Goal: Task Accomplishment & Management: Manage account settings

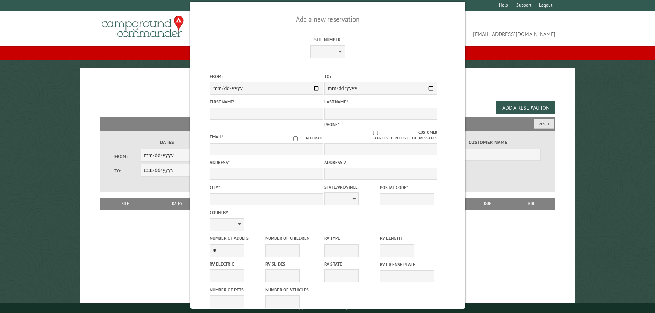
click at [494, 92] on h1 "Reservations" at bounding box center [328, 88] width 456 height 19
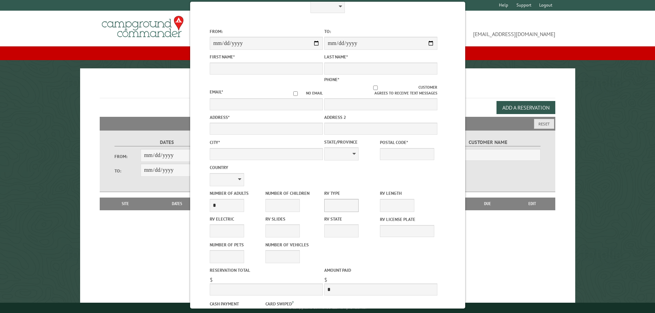
scroll to position [88, 0]
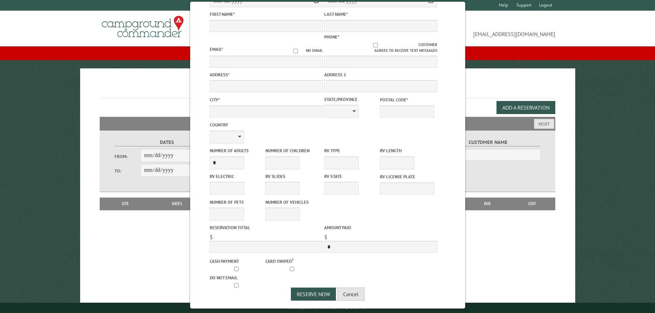
click at [357, 296] on button "Cancel" at bounding box center [350, 294] width 27 height 13
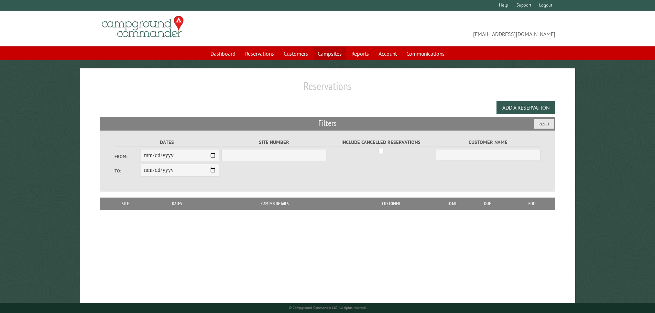
click at [323, 52] on link "Campsites" at bounding box center [329, 53] width 32 height 13
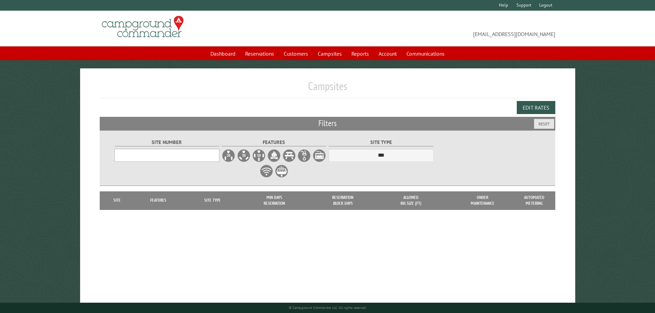
click at [177, 156] on select "Site Number" at bounding box center [166, 155] width 105 height 13
click at [212, 158] on select "Site Number" at bounding box center [166, 155] width 105 height 13
click at [214, 152] on select "Site Number" at bounding box center [166, 155] width 105 height 13
click at [189, 153] on select "Site Number" at bounding box center [166, 155] width 105 height 13
click at [289, 109] on div "Alter Campground Geotagged Images Edit Extra Charges Edit Rates" at bounding box center [328, 107] width 456 height 19
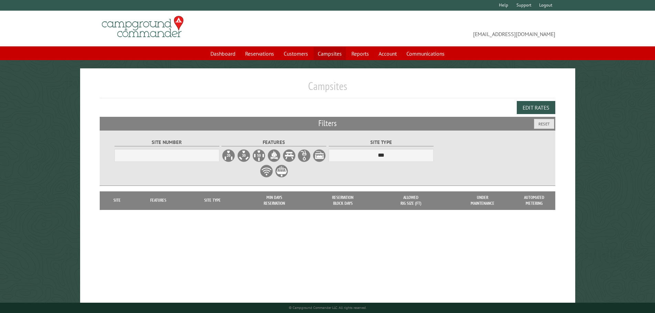
click at [331, 52] on link "Campsites" at bounding box center [329, 53] width 32 height 13
click at [215, 53] on link "Dashboard" at bounding box center [222, 53] width 33 height 13
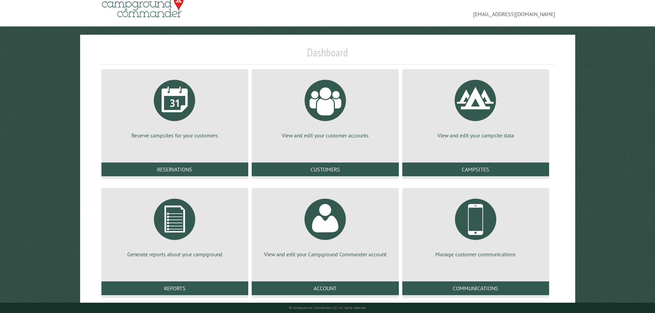
scroll to position [31, 0]
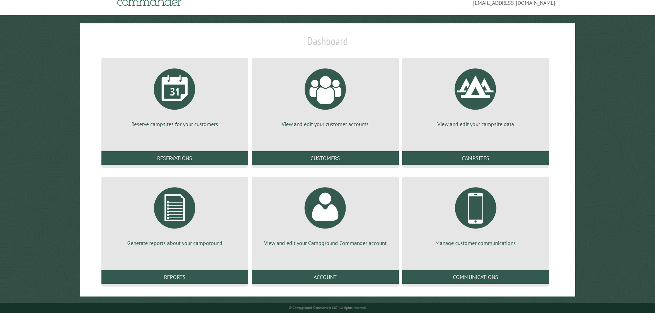
click at [489, 151] on div "View and edit your campsite data Campsites" at bounding box center [475, 112] width 150 height 113
click at [489, 153] on link "Campsites" at bounding box center [475, 158] width 147 height 14
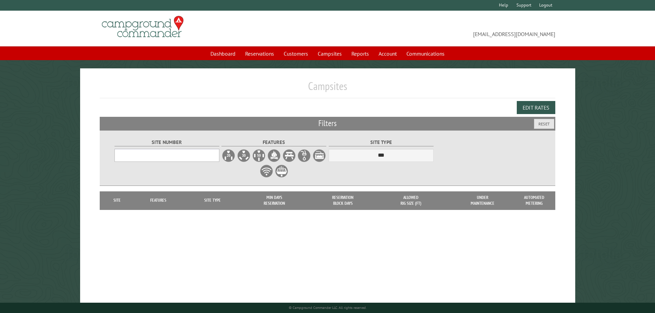
click at [197, 157] on select "Site Number" at bounding box center [166, 155] width 105 height 13
click at [463, 163] on div "Site Number Features" at bounding box center [327, 158] width 428 height 55
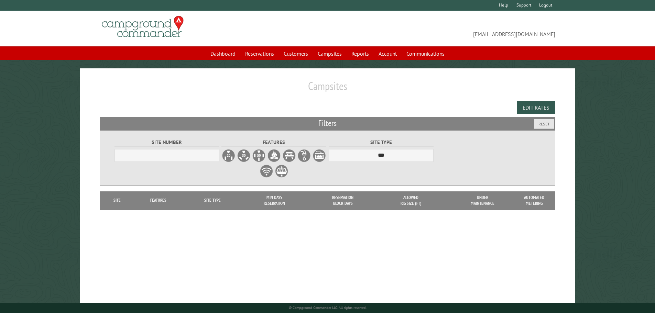
click at [281, 157] on label at bounding box center [274, 156] width 14 height 14
click at [189, 155] on select "Site Number" at bounding box center [166, 155] width 105 height 13
click at [114, 149] on select "Site Number" at bounding box center [166, 155] width 105 height 13
click at [546, 107] on button "Edit Rates" at bounding box center [536, 107] width 38 height 13
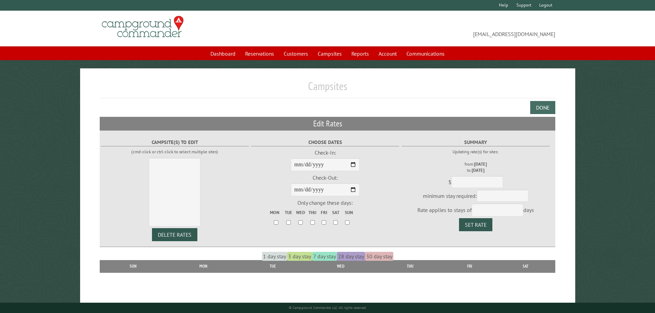
click at [551, 106] on button "Done" at bounding box center [542, 107] width 25 height 13
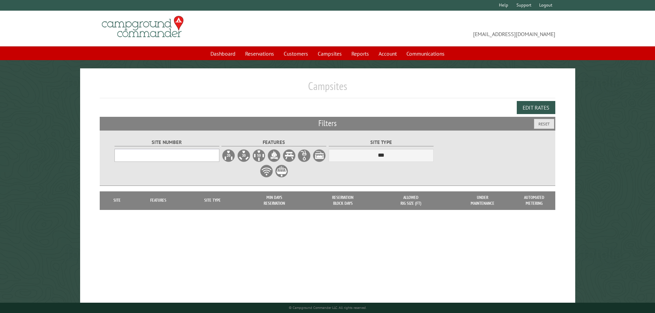
click at [185, 157] on select "Site Number" at bounding box center [166, 155] width 105 height 13
click at [328, 59] on link "Campsites" at bounding box center [329, 53] width 32 height 13
click at [491, 35] on span "[EMAIL_ADDRESS][DOMAIN_NAME]" at bounding box center [442, 28] width 228 height 19
click at [295, 204] on th "Min Days Reservation" at bounding box center [274, 200] width 69 height 18
click at [292, 156] on label at bounding box center [289, 156] width 14 height 14
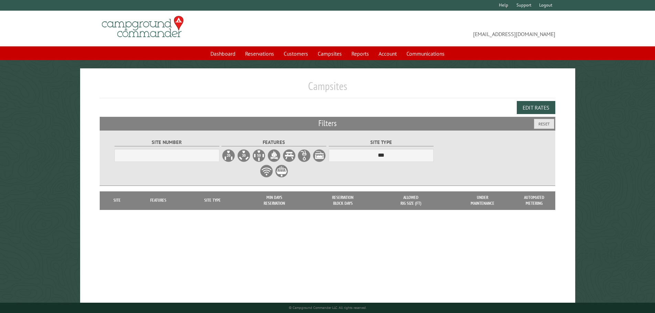
click at [281, 154] on label at bounding box center [274, 156] width 14 height 14
click at [488, 173] on div "Site Number Features" at bounding box center [327, 158] width 428 height 55
click at [420, 159] on select "***" at bounding box center [381, 155] width 105 height 13
click at [329, 149] on select "***" at bounding box center [381, 155] width 105 height 13
click at [443, 160] on div "Site Number Features" at bounding box center [327, 158] width 428 height 55
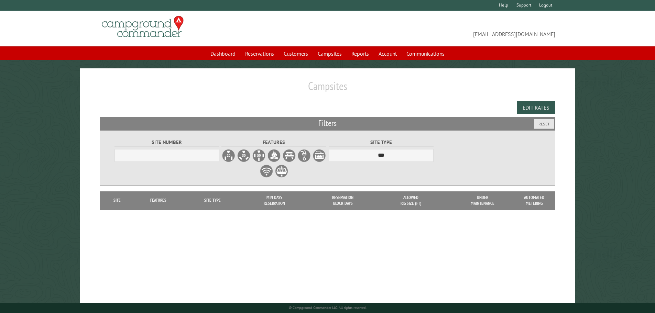
click at [443, 160] on div "Site Number Features" at bounding box center [327, 158] width 428 height 55
click at [224, 53] on link "Dashboard" at bounding box center [222, 53] width 33 height 13
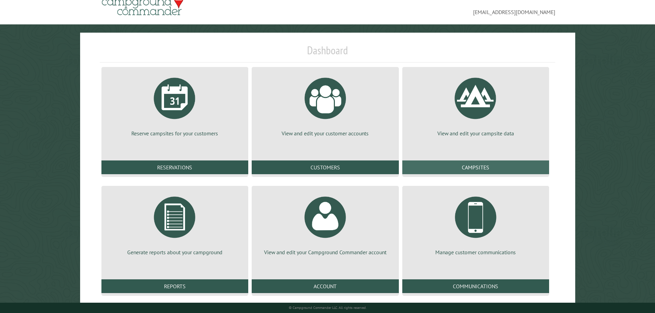
scroll to position [31, 0]
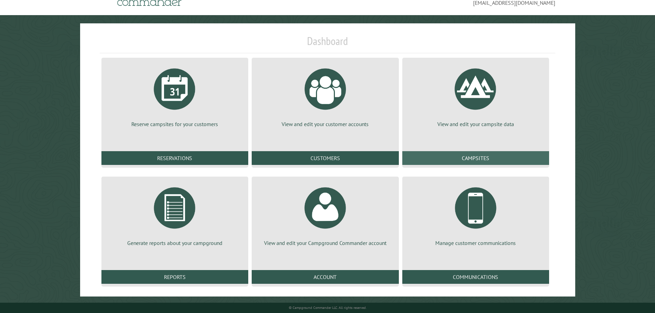
click at [530, 156] on link "Campsites" at bounding box center [475, 158] width 147 height 14
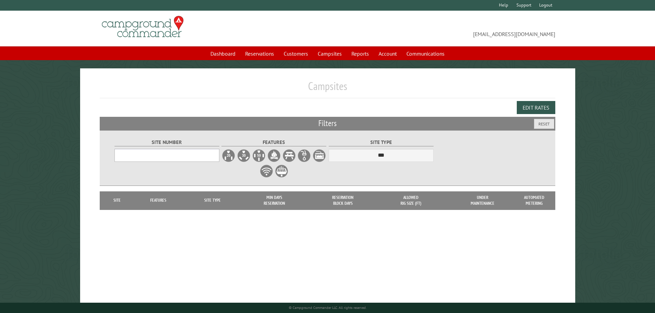
click at [203, 158] on select "Site Number" at bounding box center [166, 155] width 105 height 13
click at [202, 157] on select "Site Number" at bounding box center [166, 155] width 105 height 13
click at [527, 132] on div "Site Number Features" at bounding box center [327, 158] width 428 height 55
click at [552, 127] on button "Reset" at bounding box center [544, 124] width 20 height 10
click at [391, 179] on div "Site Number Features" at bounding box center [327, 158] width 428 height 55
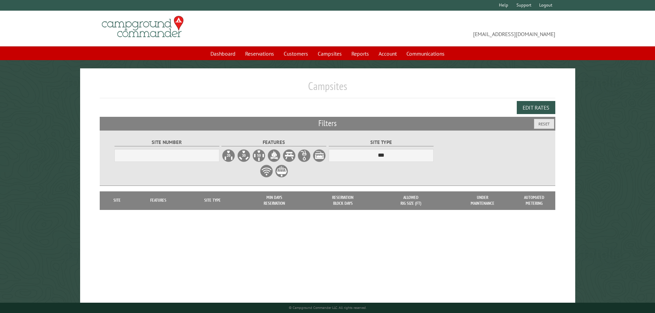
click at [391, 179] on div "Site Number Features" at bounding box center [327, 158] width 428 height 55
click at [393, 57] on link "Account" at bounding box center [387, 53] width 26 height 13
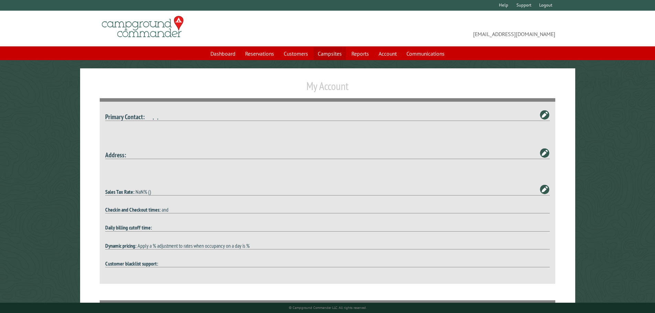
click at [320, 53] on link "Campsites" at bounding box center [329, 53] width 32 height 13
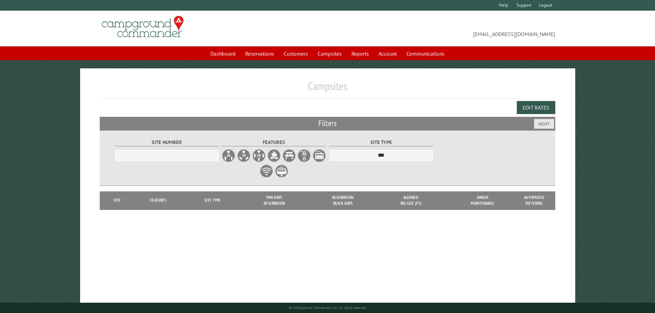
click at [295, 155] on label at bounding box center [289, 156] width 14 height 14
click at [281, 155] on label at bounding box center [274, 156] width 14 height 14
click at [530, 102] on button "Edit Rates" at bounding box center [536, 107] width 38 height 13
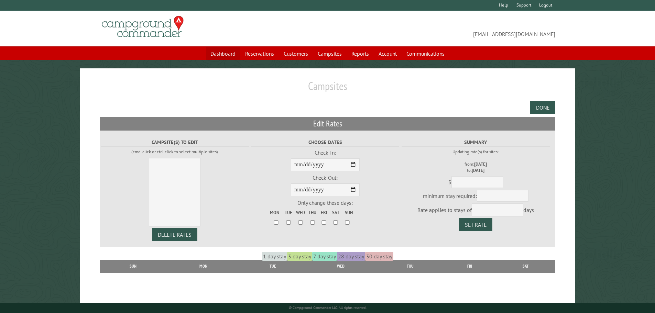
click at [224, 54] on link "Dashboard" at bounding box center [222, 53] width 33 height 13
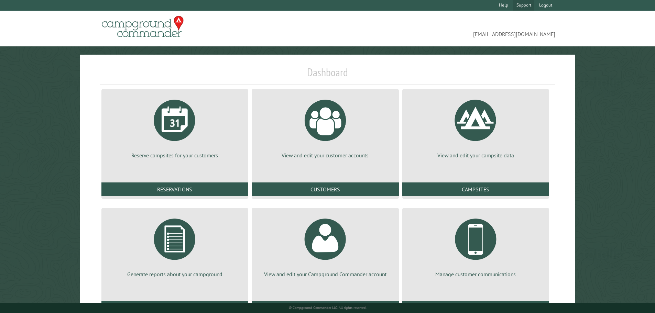
click at [522, 5] on link "Support" at bounding box center [523, 5] width 21 height 11
click at [499, 191] on link "Campsites" at bounding box center [475, 189] width 147 height 14
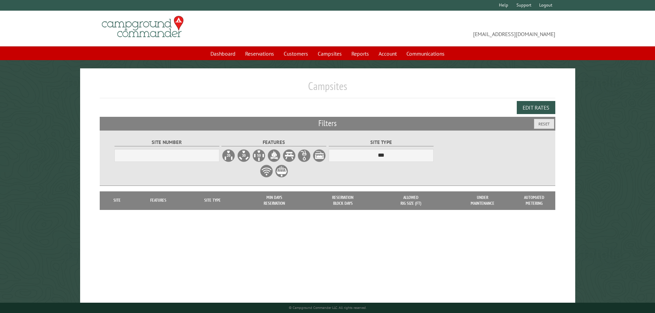
click at [286, 173] on label at bounding box center [282, 171] width 14 height 14
click at [281, 154] on label at bounding box center [274, 156] width 14 height 14
click at [296, 149] on label at bounding box center [289, 156] width 14 height 14
click at [311, 152] on label at bounding box center [304, 156] width 14 height 14
click at [288, 171] on label at bounding box center [282, 171] width 14 height 14
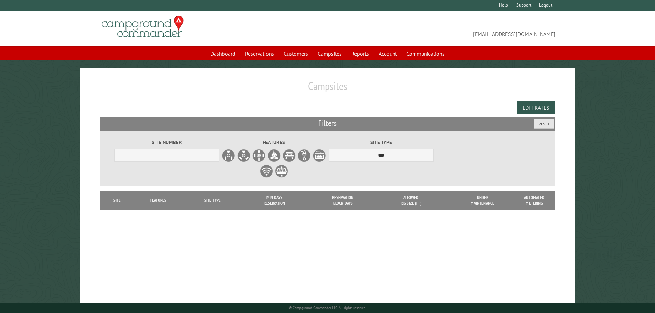
drag, startPoint x: 514, startPoint y: 145, endPoint x: 418, endPoint y: 150, distance: 96.0
click at [513, 145] on div "Site Number Features" at bounding box center [327, 158] width 428 height 55
click at [390, 155] on select "***" at bounding box center [381, 155] width 105 height 13
click at [329, 149] on select "***" at bounding box center [381, 155] width 105 height 13
click at [453, 174] on div "Site Number Features" at bounding box center [327, 158] width 428 height 55
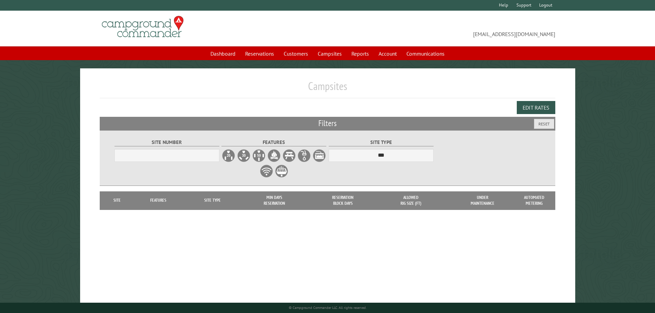
click at [521, 35] on span "[EMAIL_ADDRESS][DOMAIN_NAME]" at bounding box center [442, 28] width 228 height 19
